Goal: Transaction & Acquisition: Obtain resource

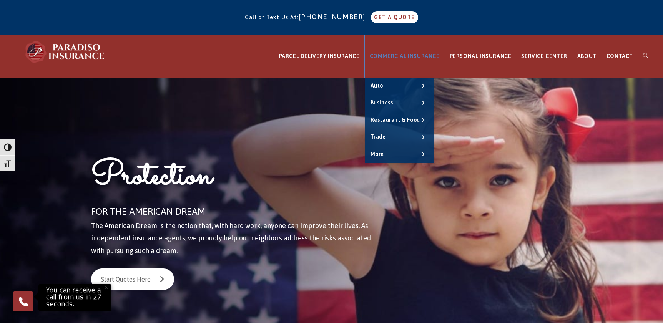
click at [408, 55] on span "COMMERCIAL INSURANCE" at bounding box center [405, 56] width 70 height 6
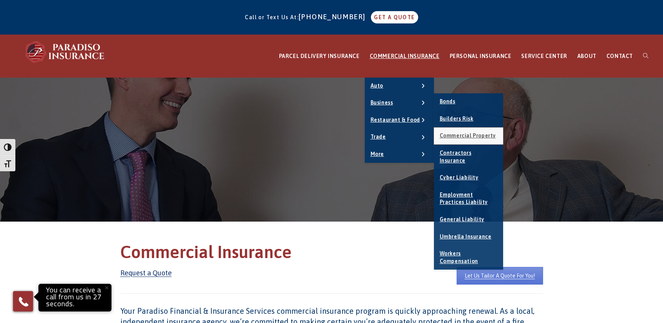
click at [479, 138] on span "Commercial Property" at bounding box center [468, 136] width 56 height 6
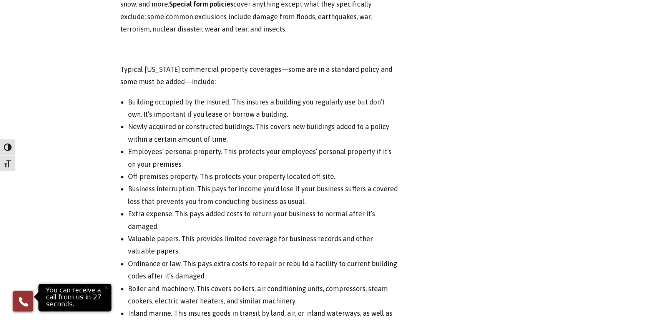
scroll to position [577, 0]
